Goal: Transaction & Acquisition: Book appointment/travel/reservation

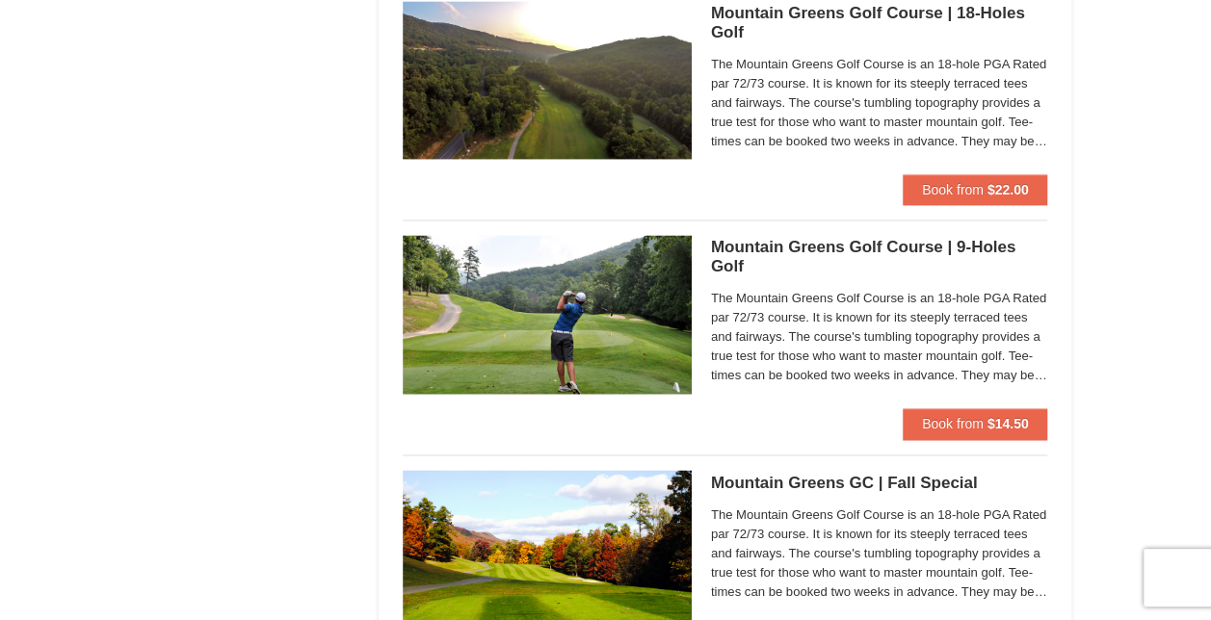
scroll to position [1805, 0]
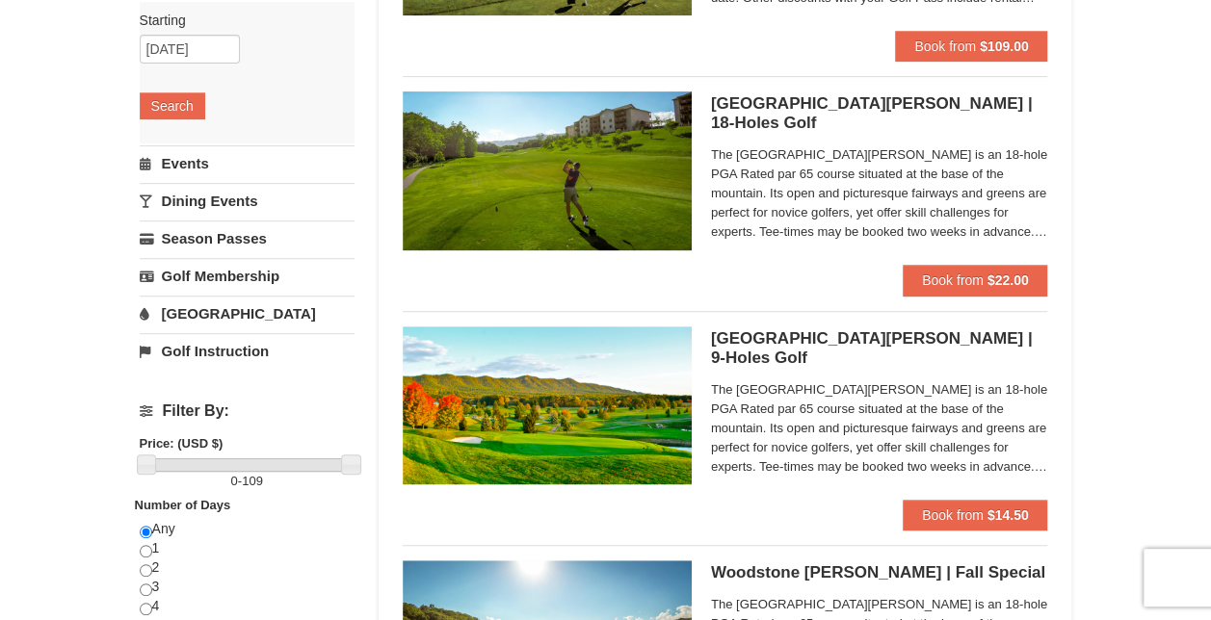
scroll to position [352, 0]
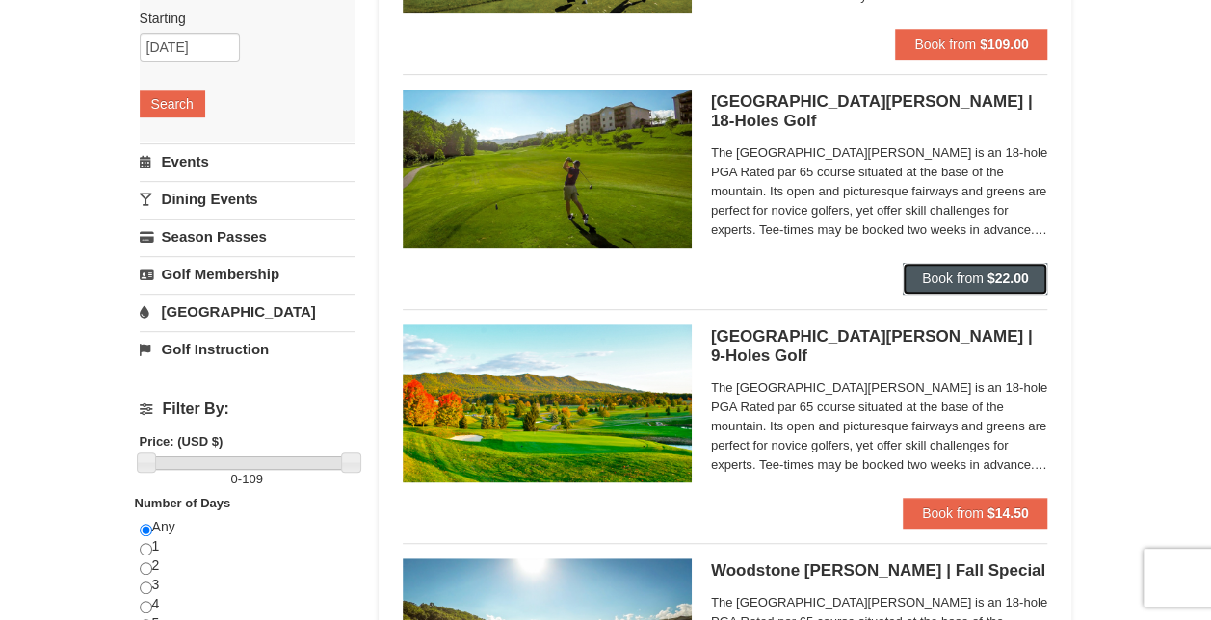
click at [964, 279] on span "Book from" at bounding box center [953, 278] width 62 height 15
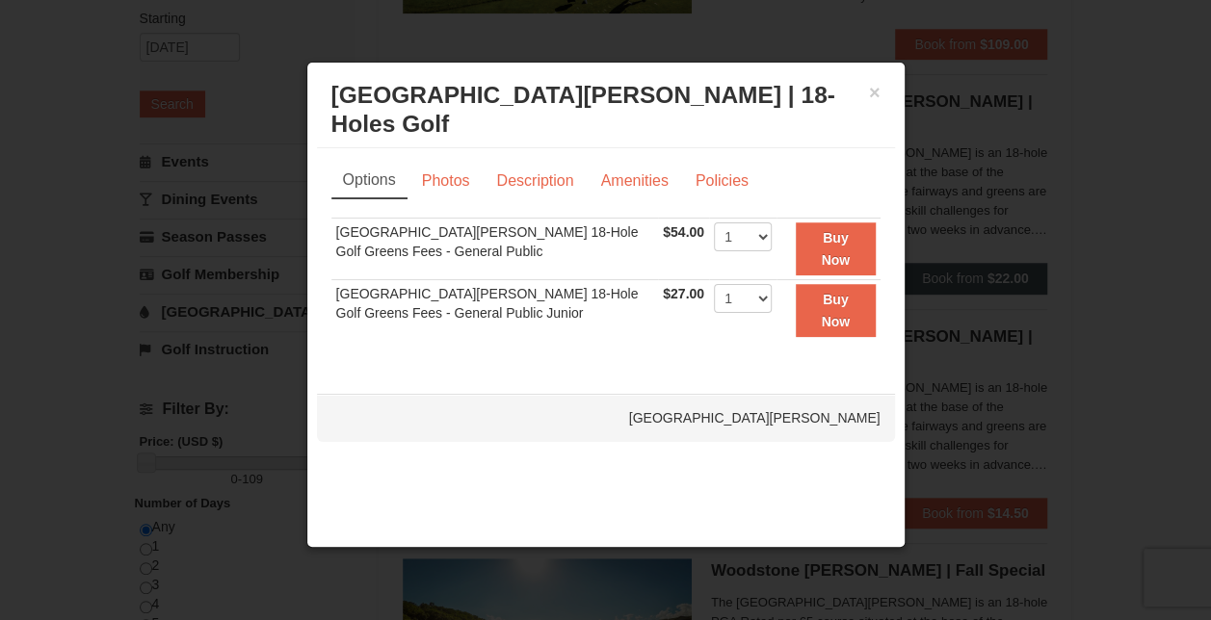
click at [964, 279] on div at bounding box center [605, 310] width 1211 height 620
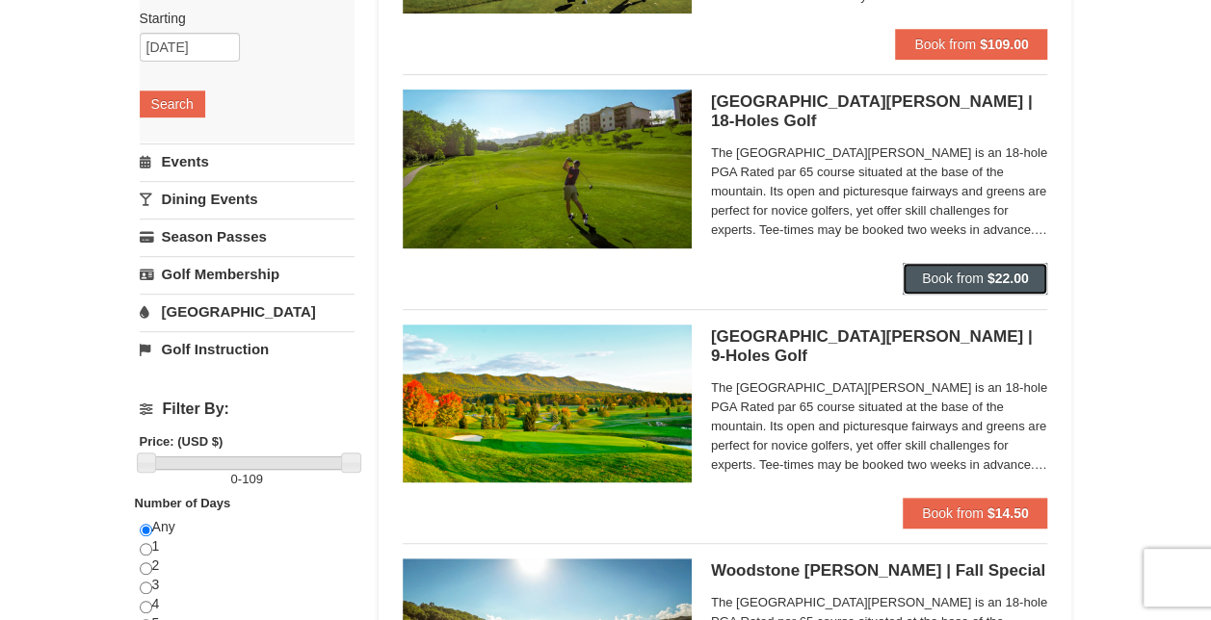
click at [964, 279] on span "Book from" at bounding box center [953, 278] width 62 height 15
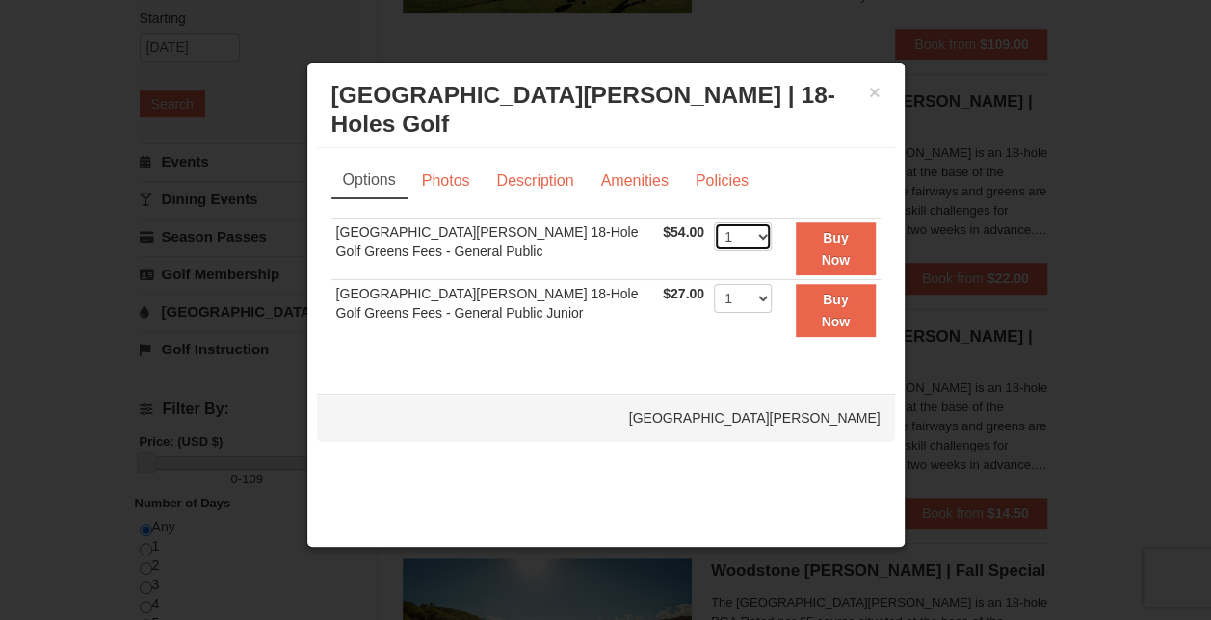
click at [753, 237] on select "1 2 3 4" at bounding box center [743, 236] width 58 height 29
select select "2"
click at [714, 222] on select "1 2 3 4" at bounding box center [743, 236] width 58 height 29
click at [830, 238] on strong "Buy Now" at bounding box center [835, 248] width 29 height 37
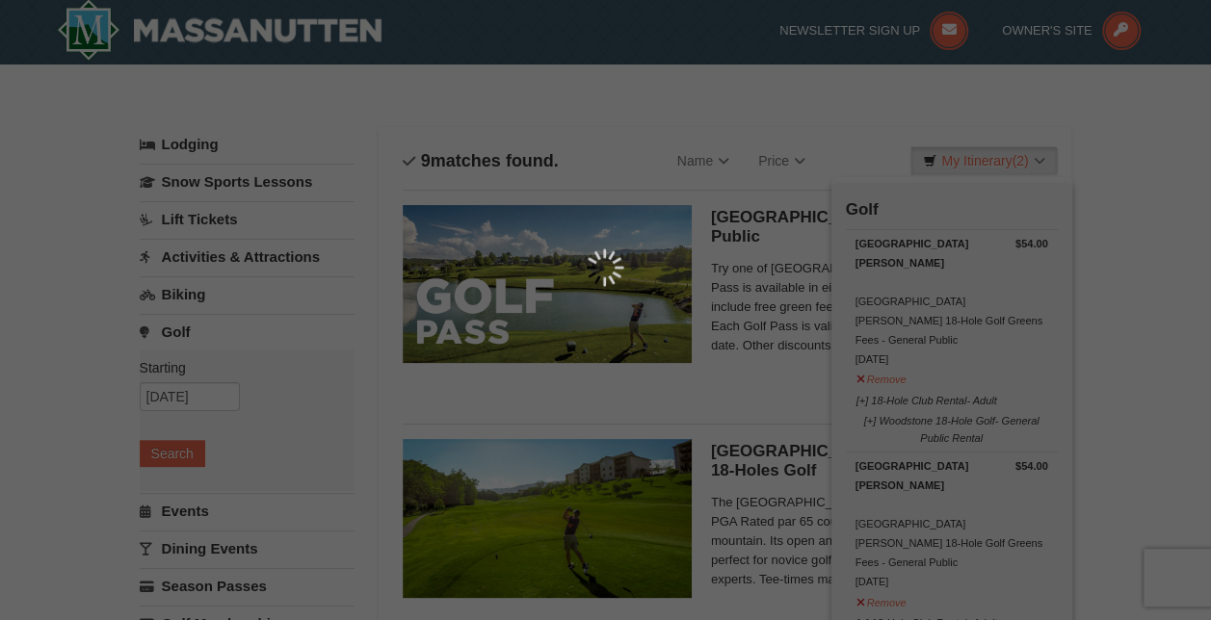
scroll to position [6, 0]
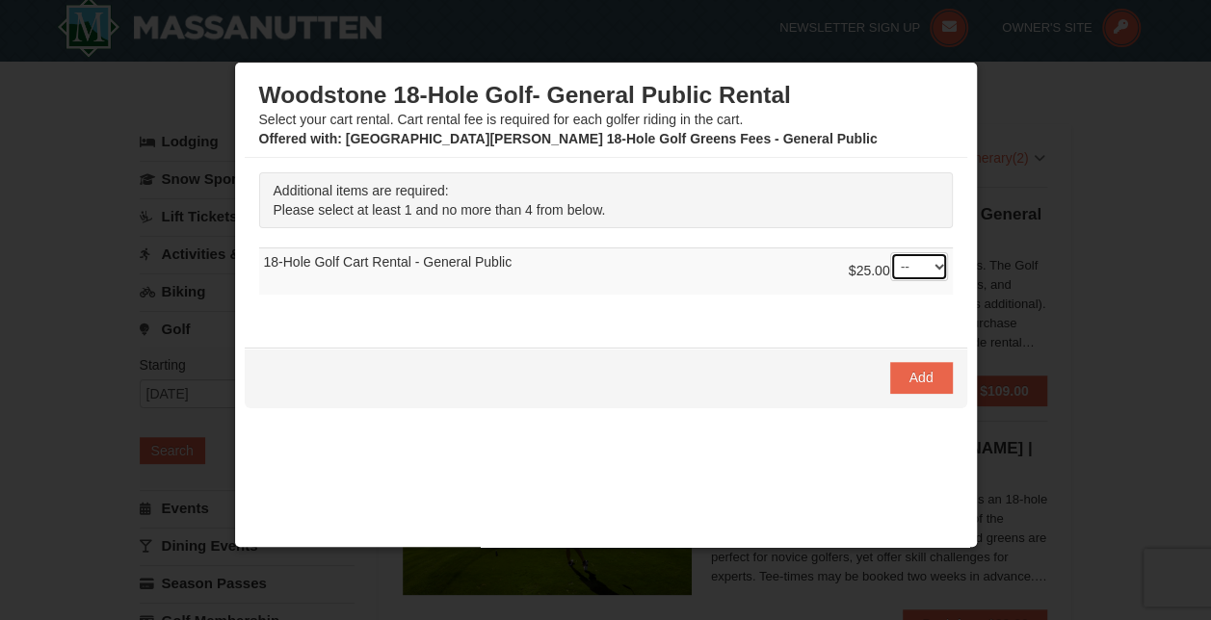
click at [924, 277] on select "-- 01 02 03 04" at bounding box center [919, 266] width 58 height 29
select select "1"
click at [890, 252] on select "-- 01 02 03 04" at bounding box center [919, 266] width 58 height 29
drag, startPoint x: 786, startPoint y: 315, endPoint x: 830, endPoint y: 349, distance: 55.7
click at [786, 316] on div "Additional items are required: Please select at least 1 and no more than 4 from…" at bounding box center [606, 243] width 722 height 170
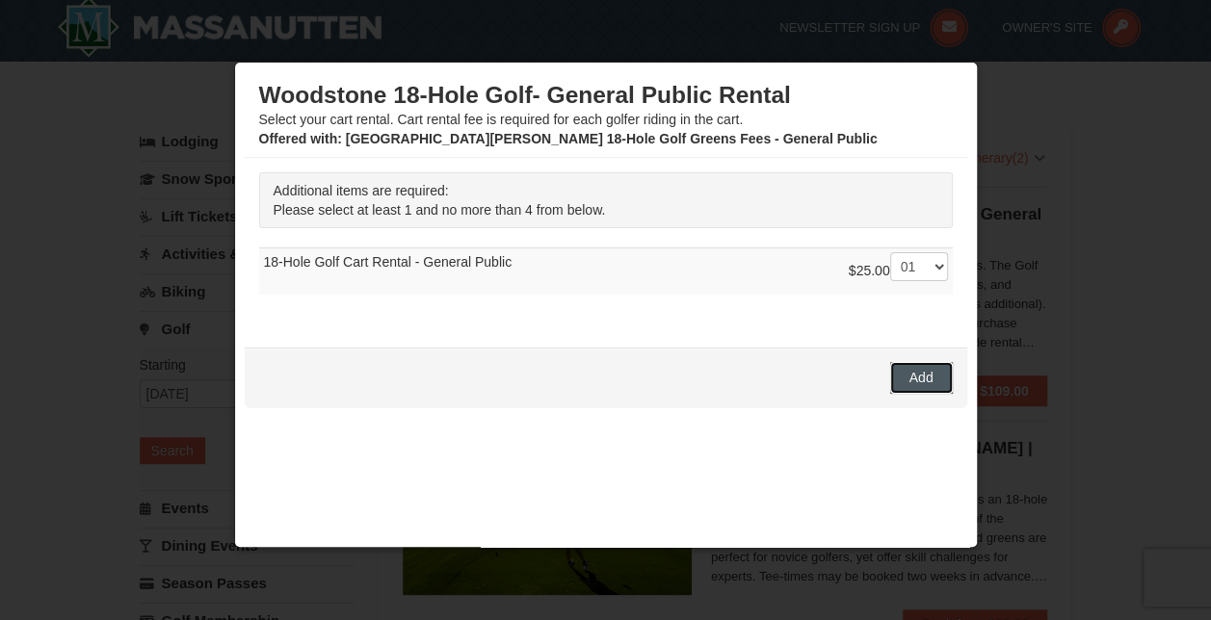
click at [892, 374] on button "Add" at bounding box center [921, 377] width 63 height 31
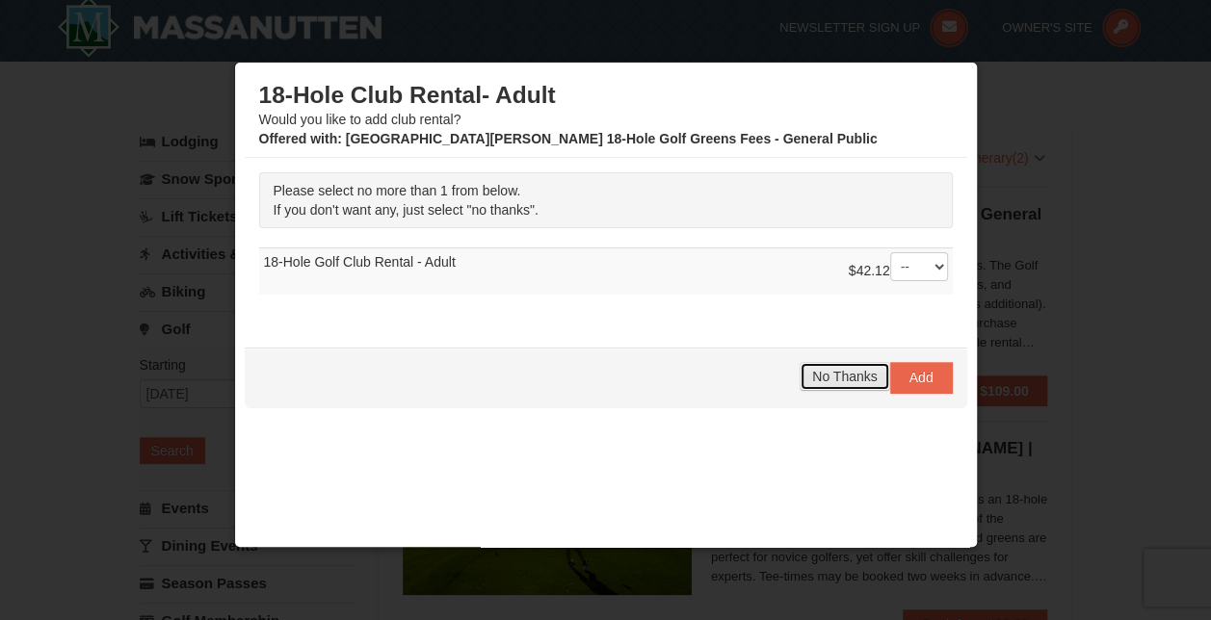
click at [828, 379] on span "No Thanks" at bounding box center [844, 376] width 65 height 15
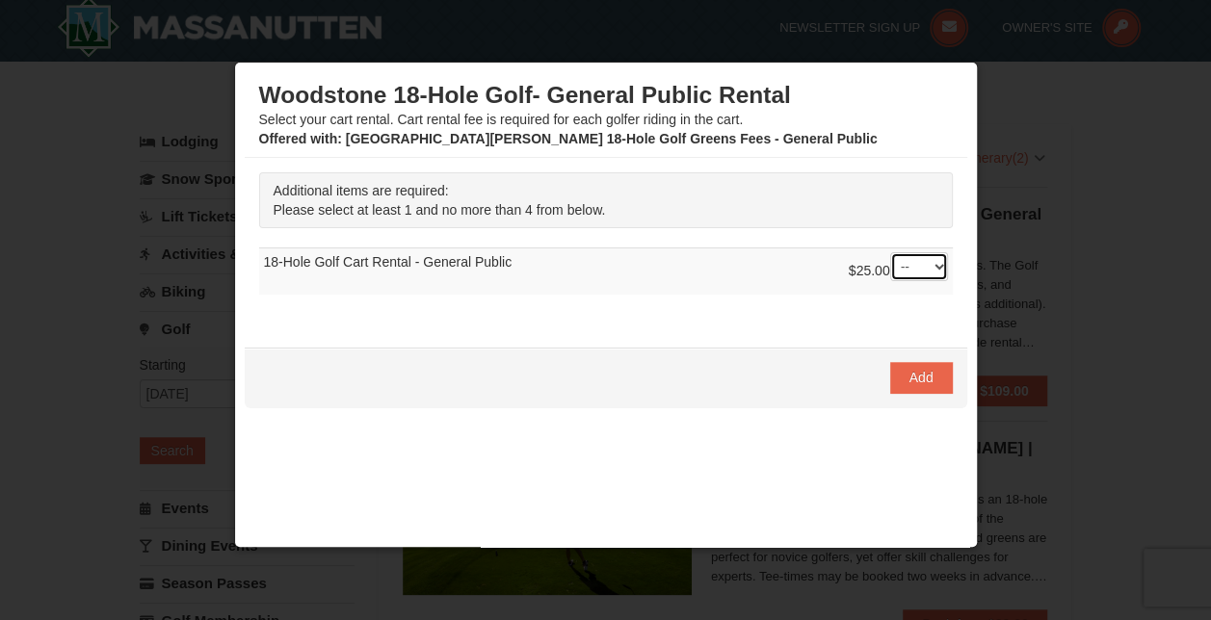
click at [917, 266] on select "-- 01 02 03 04" at bounding box center [919, 266] width 58 height 29
click at [890, 252] on select "-- 01 02 03 04" at bounding box center [919, 266] width 58 height 29
click at [743, 330] on div "Woodstone 18-Hole Golf- General Public Rental Select your cart rental. Cart ren…" at bounding box center [606, 320] width 722 height 496
click at [941, 374] on div "Add" at bounding box center [606, 378] width 722 height 60
click at [925, 374] on button "Add" at bounding box center [921, 377] width 63 height 31
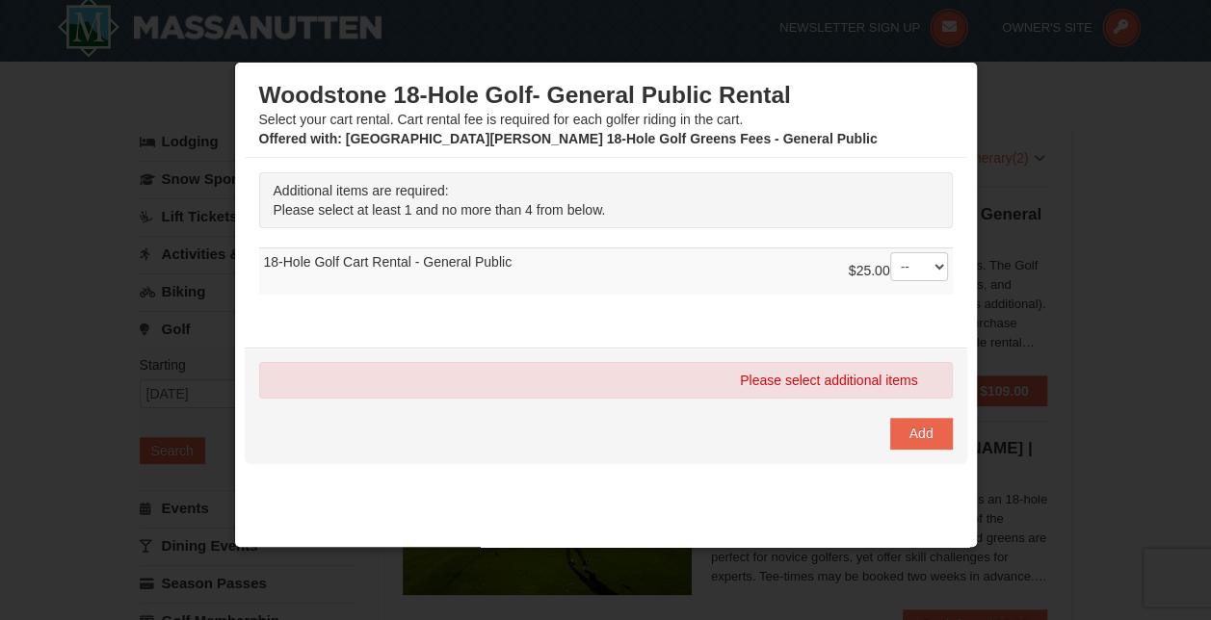
drag, startPoint x: 937, startPoint y: 268, endPoint x: 928, endPoint y: 274, distance: 10.4
click at [930, 273] on div "Additional items are required: Please select at least 1 and no more than 4 from…" at bounding box center [606, 243] width 722 height 170
click at [922, 274] on select "-- 01 02 03 04" at bounding box center [919, 266] width 58 height 29
select select "1"
click at [890, 252] on select "-- 01 02 03 04" at bounding box center [919, 266] width 58 height 29
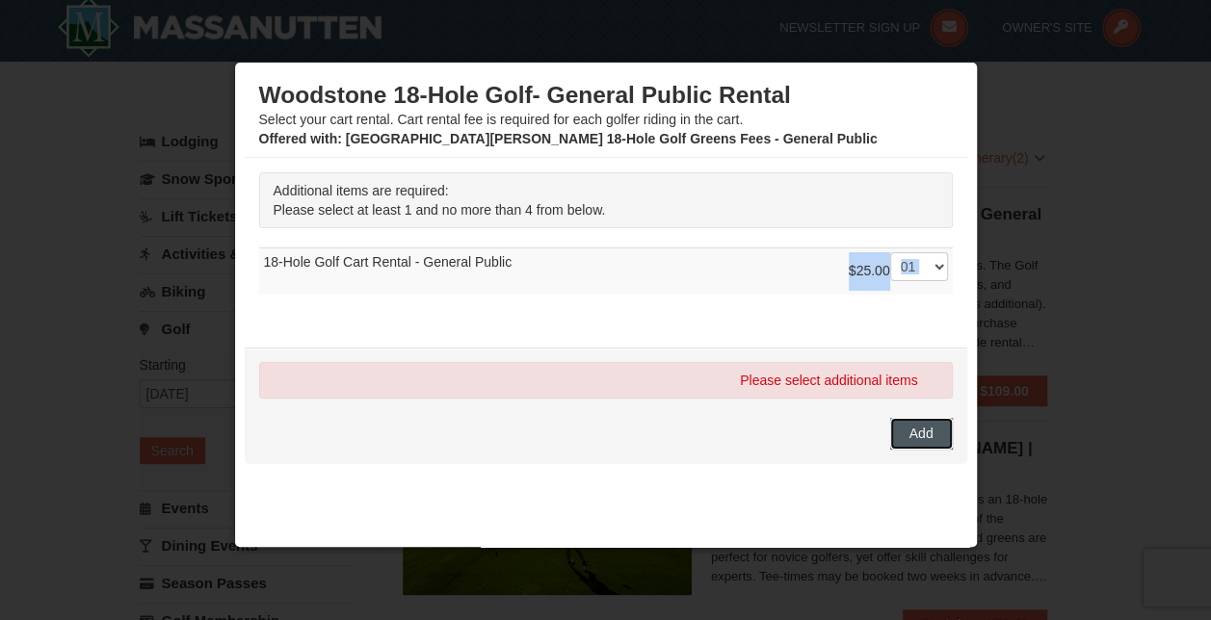
click at [913, 443] on button "Add" at bounding box center [921, 433] width 63 height 31
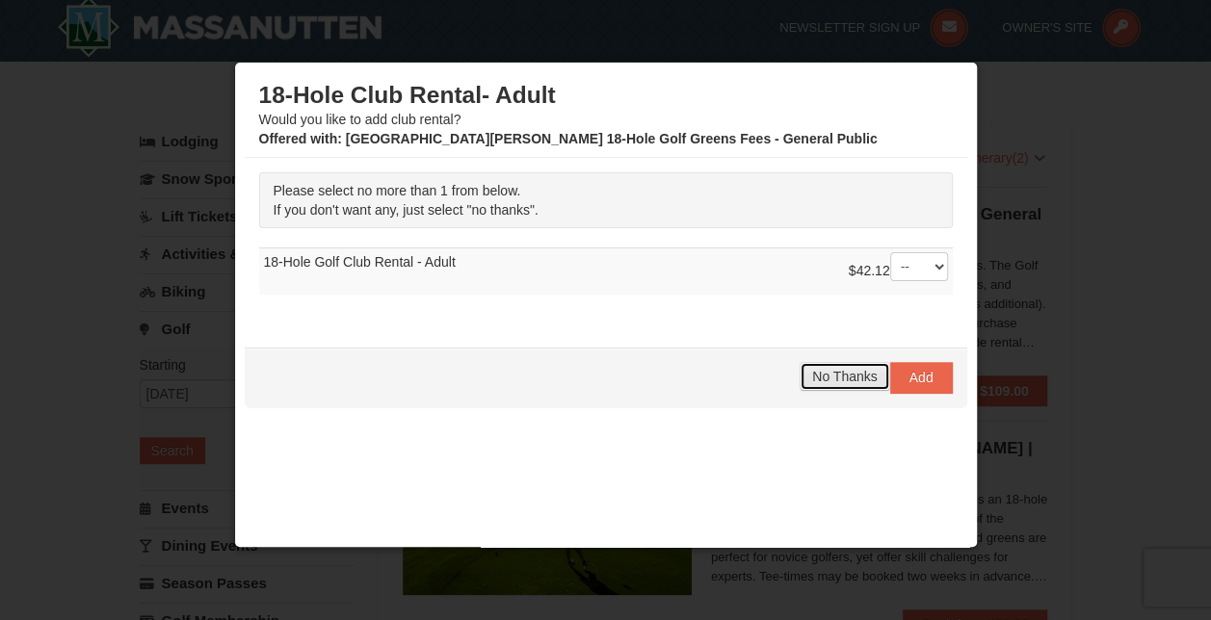
click at [832, 383] on button "No Thanks" at bounding box center [844, 376] width 90 height 29
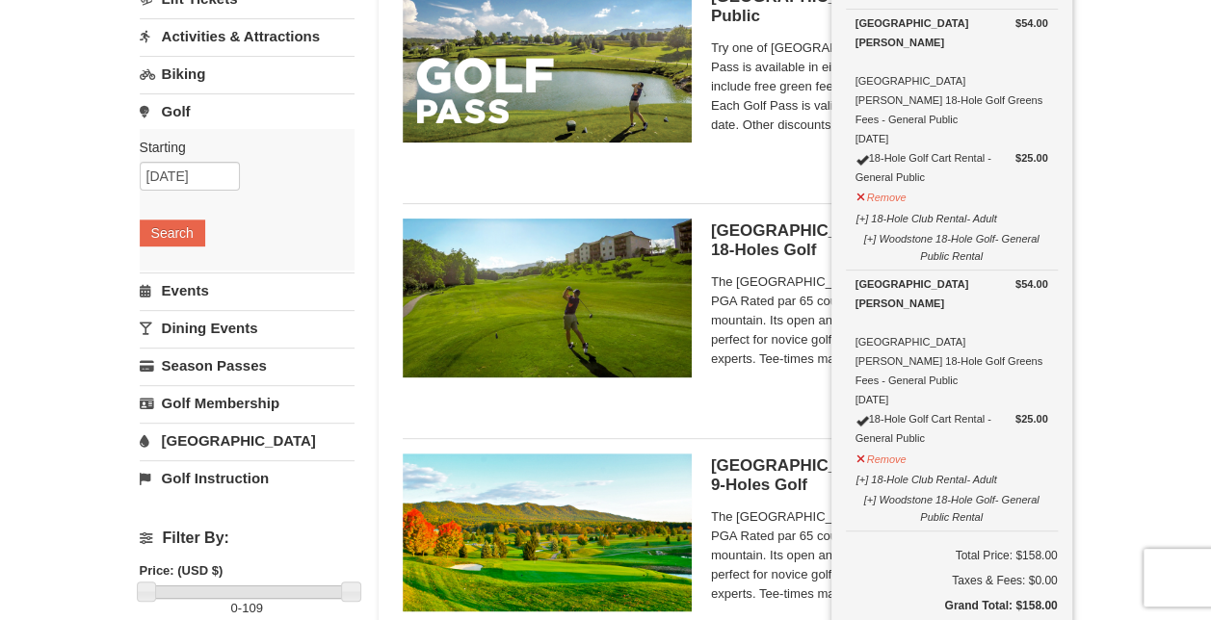
scroll to position [231, 0]
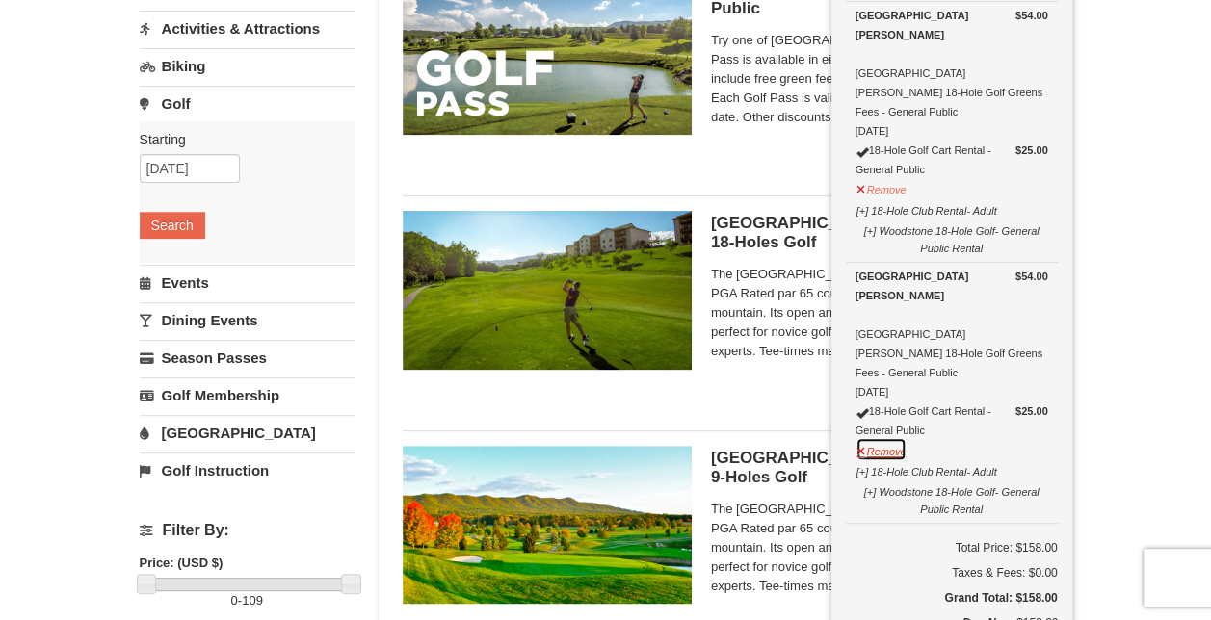
click at [890, 437] on button "Remove" at bounding box center [881, 449] width 52 height 24
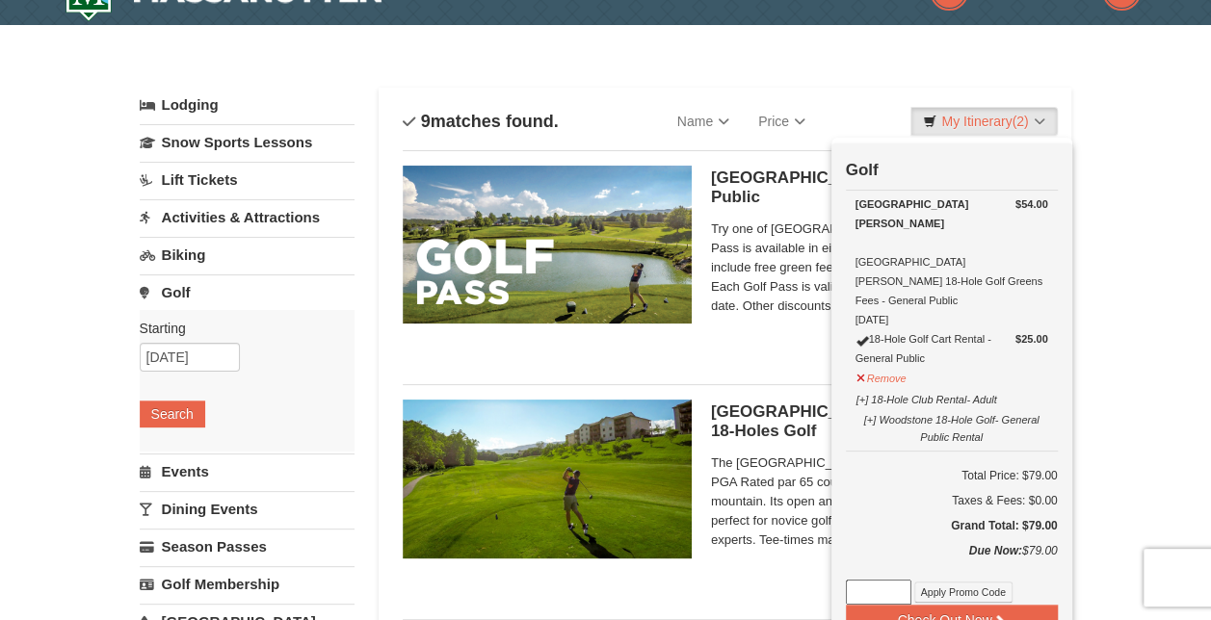
scroll to position [0, 0]
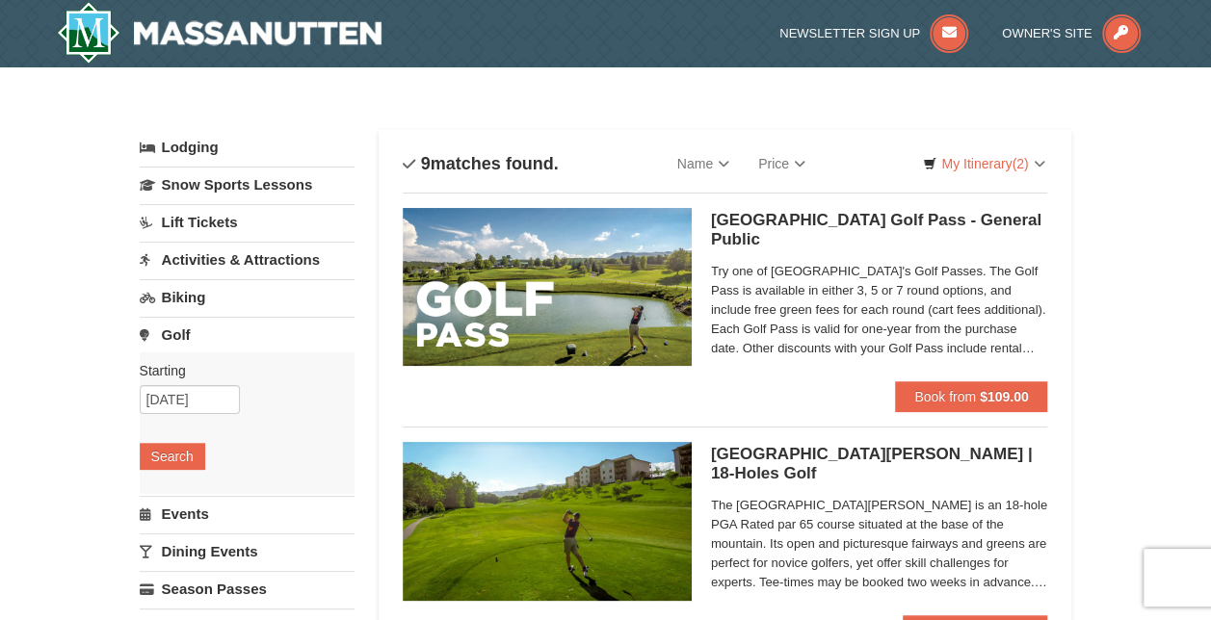
click at [188, 331] on link "Golf" at bounding box center [247, 335] width 215 height 36
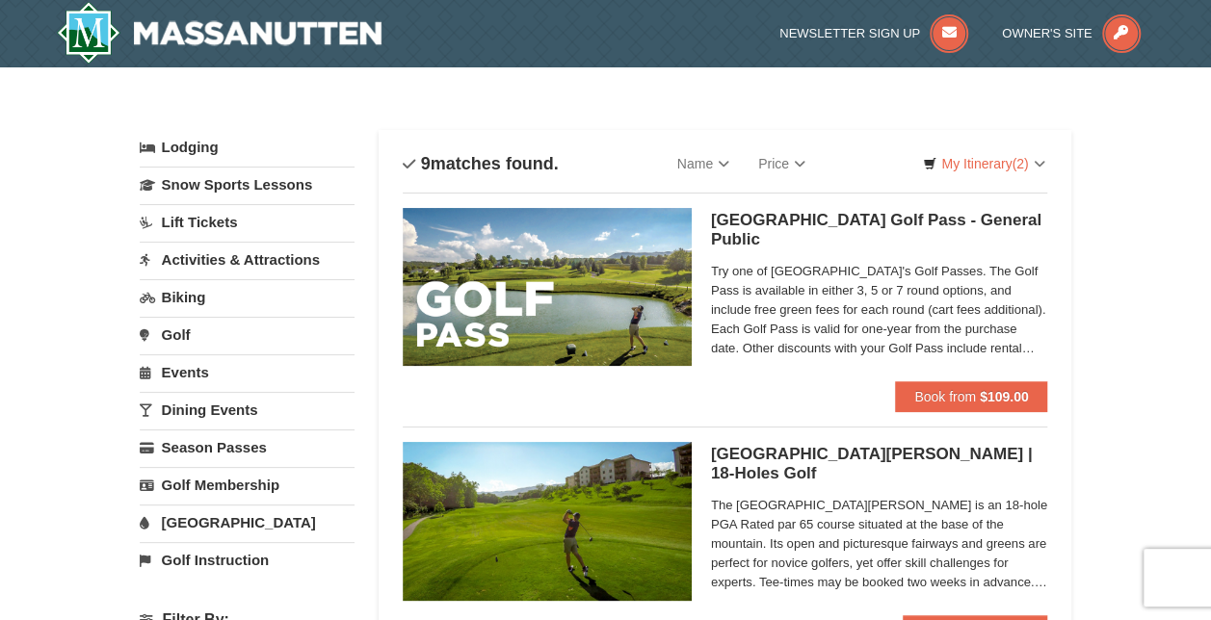
click at [188, 331] on link "Golf" at bounding box center [247, 335] width 215 height 36
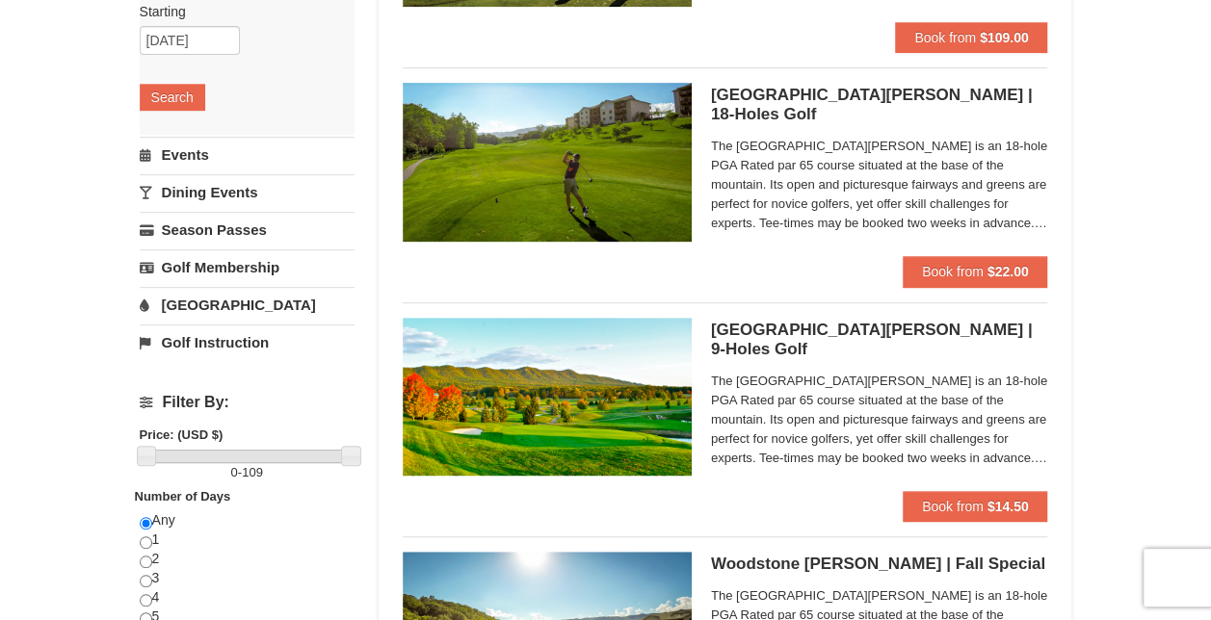
scroll to position [295, 0]
